Goal: Use online tool/utility: Use online tool/utility

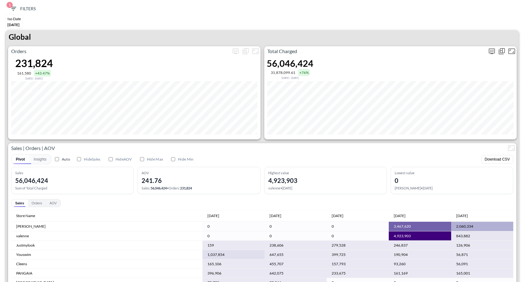
click at [490, 52] on icon "more" at bounding box center [491, 51] width 7 height 7
click at [488, 41] on div at bounding box center [263, 141] width 526 height 282
click at [490, 51] on icon "more" at bounding box center [491, 51] width 7 height 7
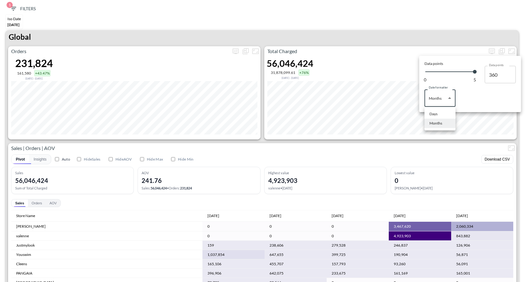
click at [442, 93] on body "BI.P.EYE, Interactive Analytics Dashboards 1 Filters Iso Date [DATE] Global Ord…" at bounding box center [263, 141] width 526 height 282
click at [432, 113] on div "Days" at bounding box center [434, 114] width 8 height 6
type input "Days"
type input "137"
click at [464, 50] on div at bounding box center [263, 141] width 526 height 282
